Goal: Navigation & Orientation: Find specific page/section

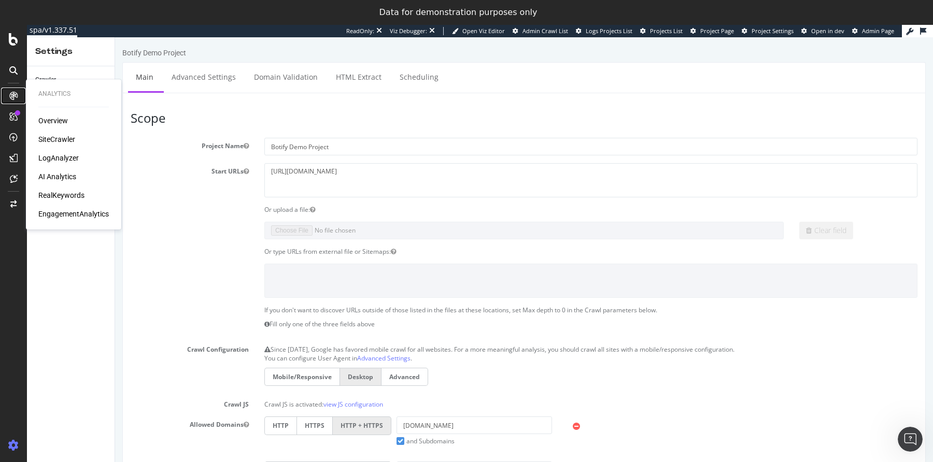
click at [12, 94] on icon at bounding box center [13, 96] width 8 height 8
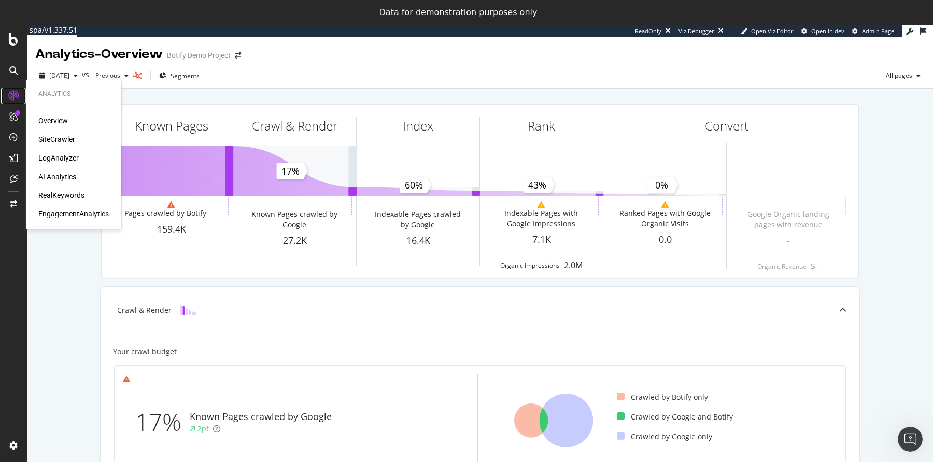
click at [16, 94] on icon at bounding box center [13, 96] width 10 height 10
